Goal: Go to known website: Go to known website

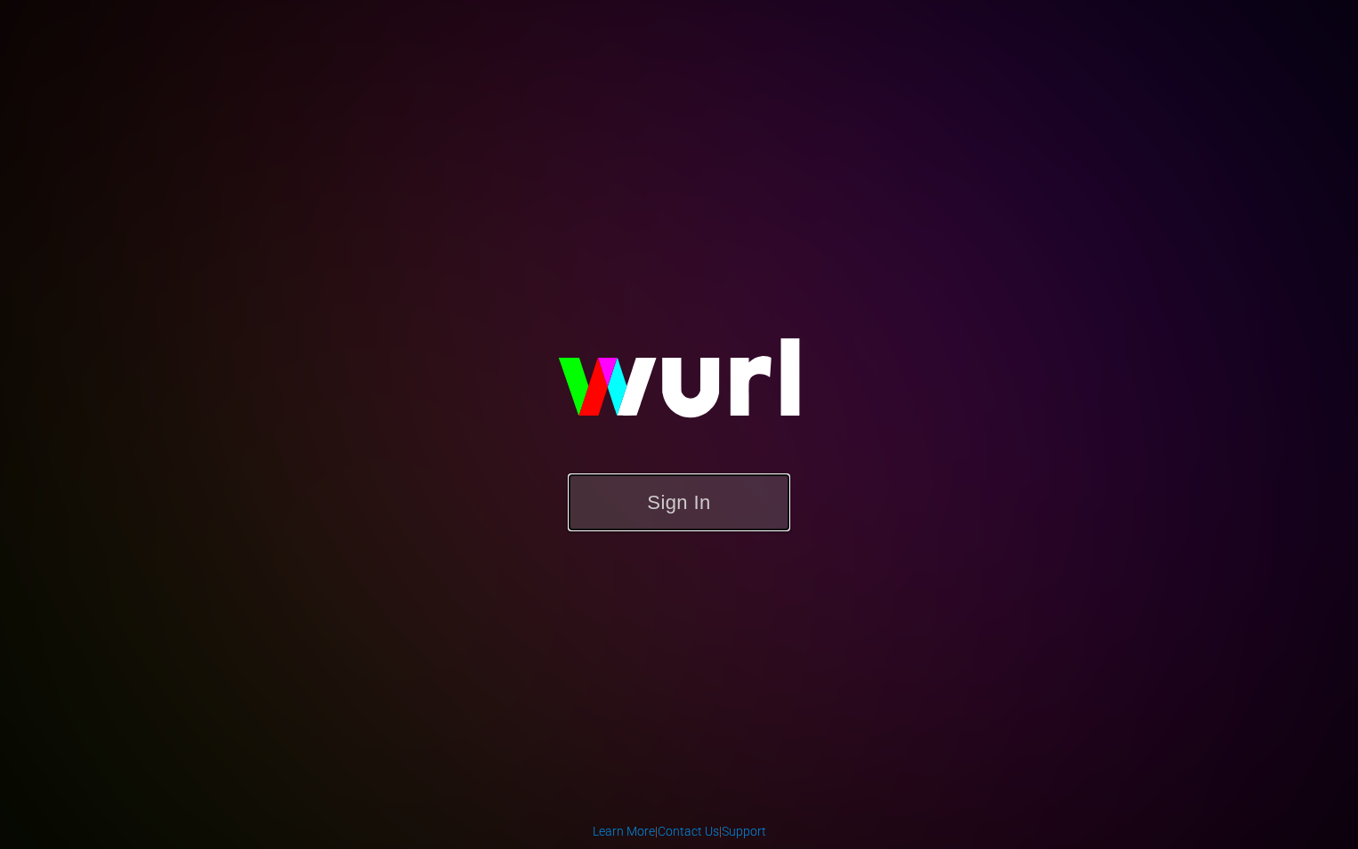
click at [703, 504] on button "Sign In" at bounding box center [679, 502] width 222 height 58
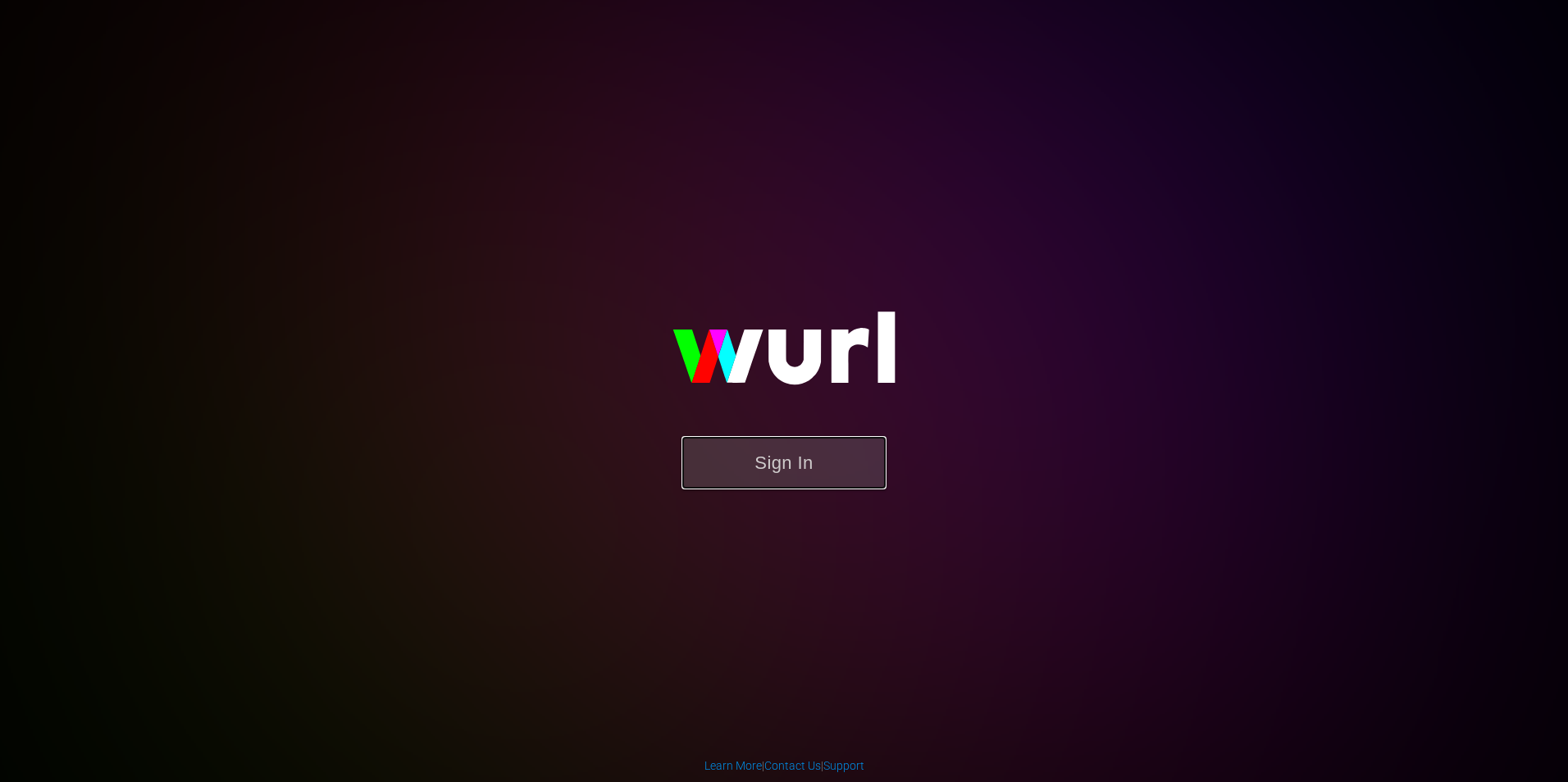
click at [780, 455] on button "Sign In" at bounding box center [784, 462] width 205 height 53
click at [836, 453] on button "Sign In" at bounding box center [784, 462] width 205 height 53
click at [799, 475] on button "Sign In" at bounding box center [784, 462] width 205 height 53
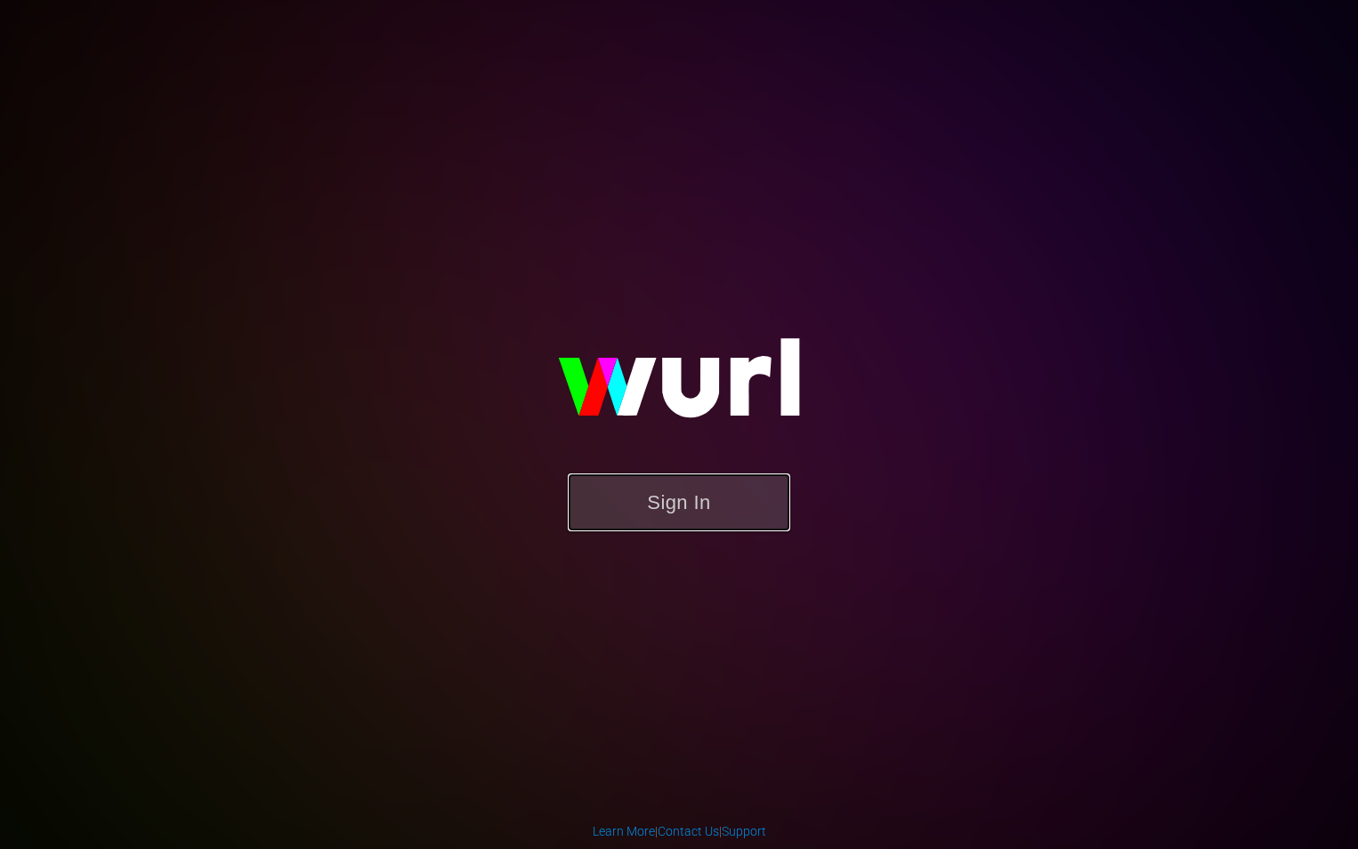
click at [689, 500] on button "Sign In" at bounding box center [679, 502] width 222 height 58
